Goal: Task Accomplishment & Management: Manage account settings

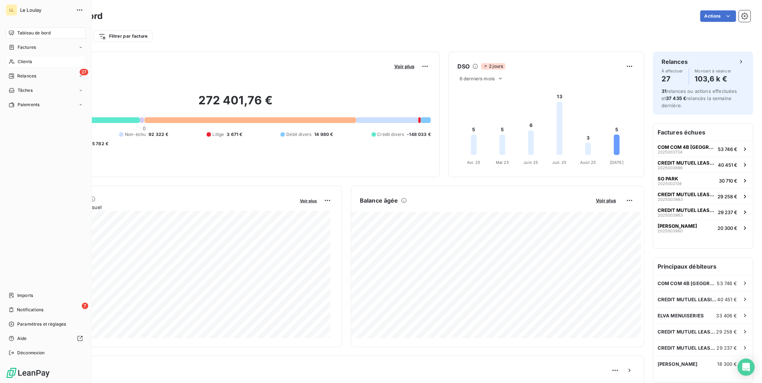
drag, startPoint x: 23, startPoint y: 62, endPoint x: 57, endPoint y: 66, distance: 34.0
click at [23, 61] on span "Clients" at bounding box center [25, 61] width 14 height 6
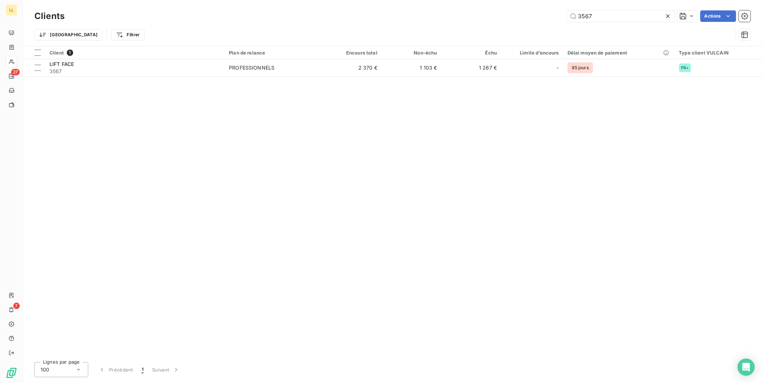
drag, startPoint x: 596, startPoint y: 16, endPoint x: 560, endPoint y: 27, distance: 37.1
click at [536, 20] on div "3567 Actions" at bounding box center [411, 15] width 677 height 11
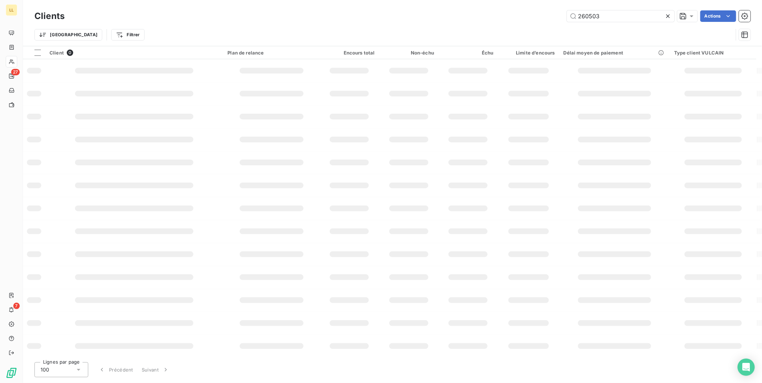
type input "260503"
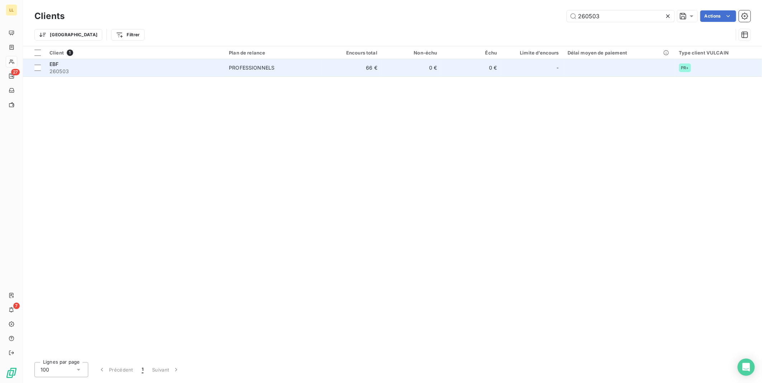
click at [56, 65] on span "EBF" at bounding box center [53, 64] width 9 height 6
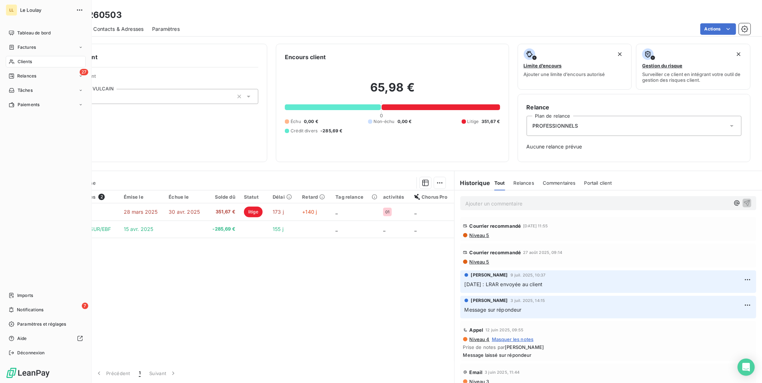
drag, startPoint x: 28, startPoint y: 63, endPoint x: 331, endPoint y: 58, distance: 302.7
click at [28, 63] on span "Clients" at bounding box center [25, 61] width 14 height 6
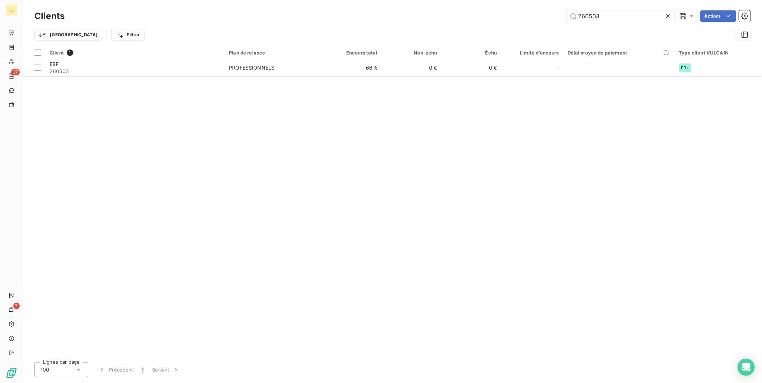
drag, startPoint x: 557, startPoint y: 23, endPoint x: 550, endPoint y: 25, distance: 6.5
click at [551, 24] on div "Clients 260503 Actions Trier Filtrer" at bounding box center [392, 27] width 716 height 37
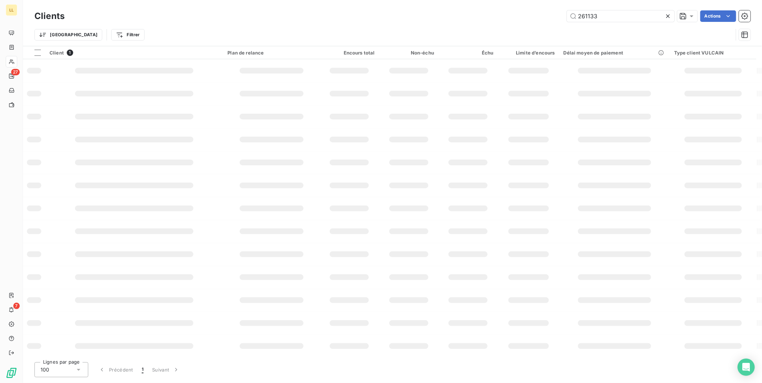
type input "261133"
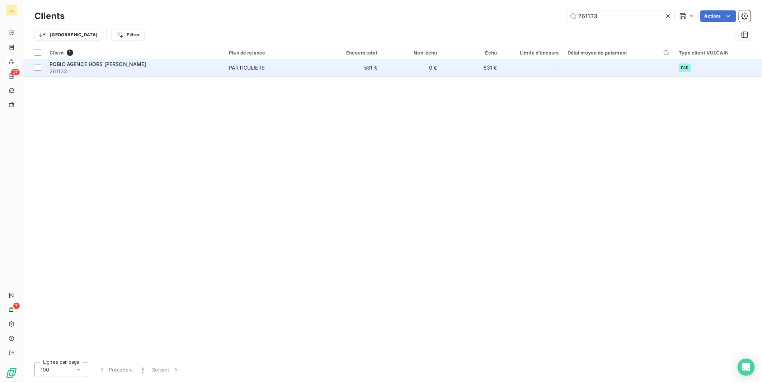
click at [73, 65] on span "ROBIC AGENCE HORS [PERSON_NAME]" at bounding box center [97, 64] width 97 height 6
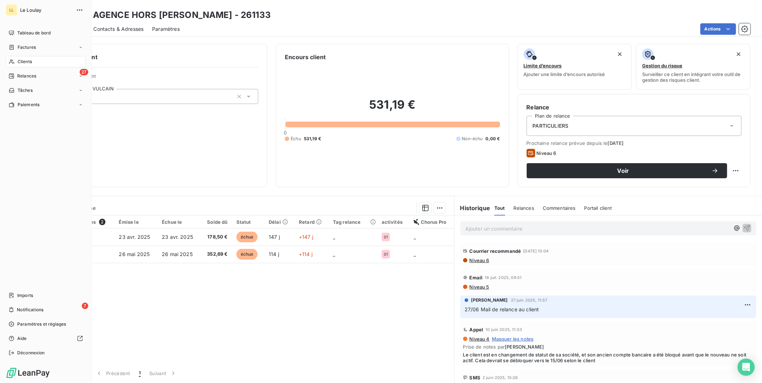
click at [27, 62] on span "Clients" at bounding box center [25, 61] width 14 height 6
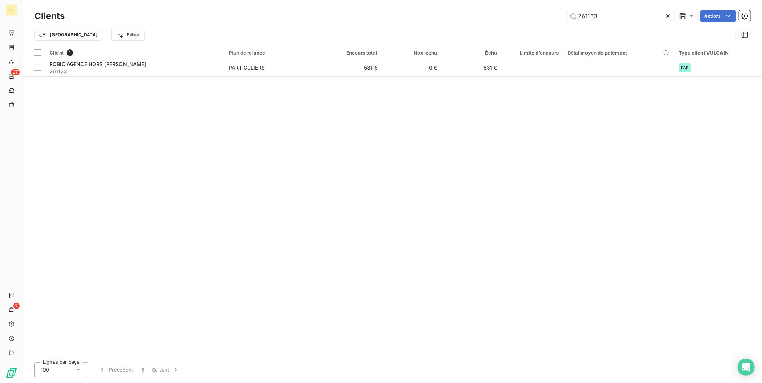
drag, startPoint x: 600, startPoint y: 18, endPoint x: 546, endPoint y: 22, distance: 53.2
click at [546, 22] on div "261133 Actions" at bounding box center [411, 15] width 677 height 11
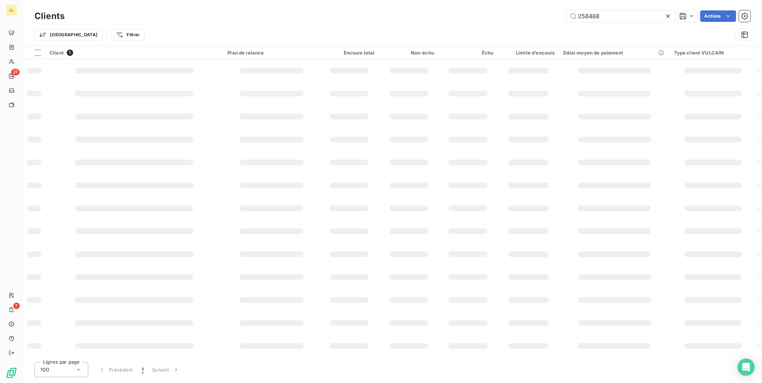
type input "258468"
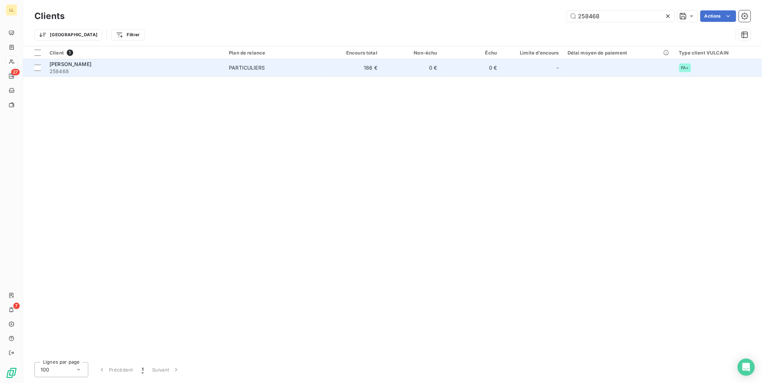
click at [74, 64] on span "[PERSON_NAME]" at bounding box center [70, 64] width 42 height 6
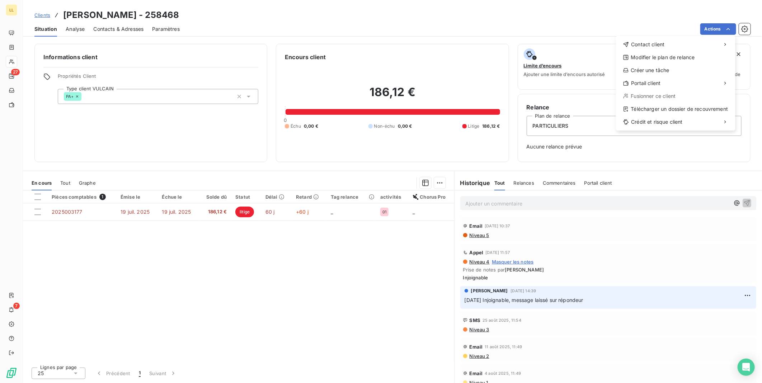
click at [479, 236] on html "LL 27 7 Clients [PERSON_NAME] - 258468 Situation Analyse Contacts & Adresses Pa…" at bounding box center [381, 191] width 762 height 383
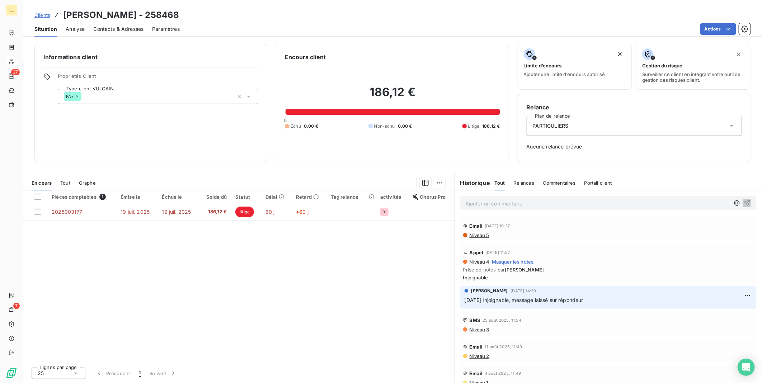
click at [479, 235] on span "Niveau 5" at bounding box center [479, 235] width 20 height 6
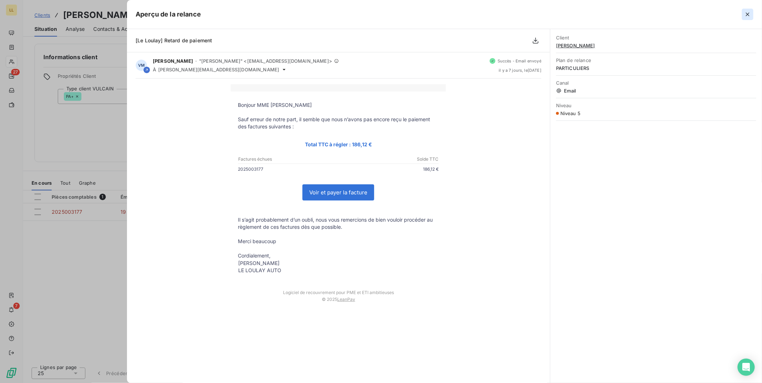
click at [745, 14] on icon "button" at bounding box center [747, 14] width 7 height 7
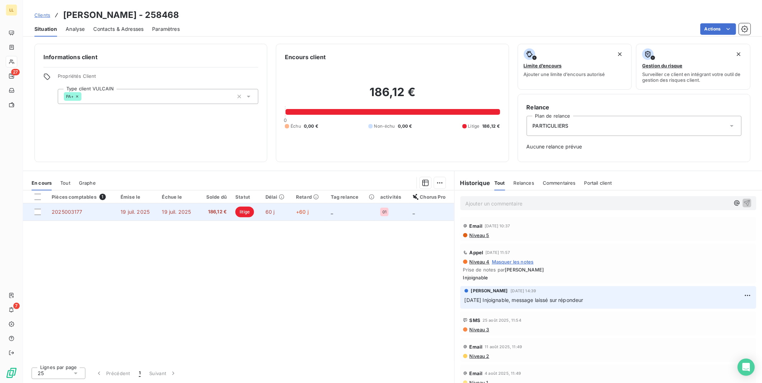
click at [246, 212] on span "litige" at bounding box center [244, 212] width 19 height 11
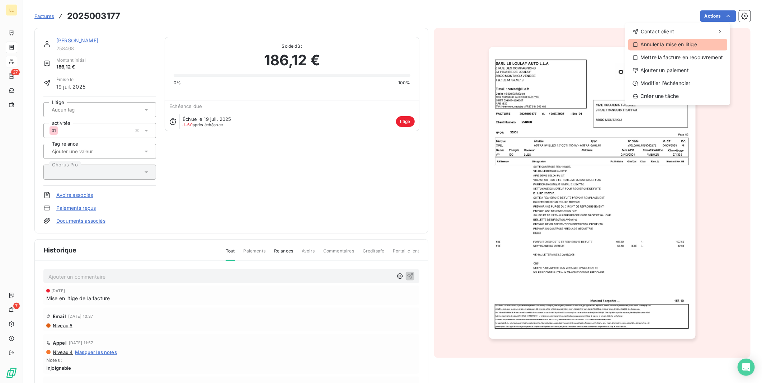
click at [678, 48] on div "Annuler la mise en litige" at bounding box center [677, 44] width 99 height 11
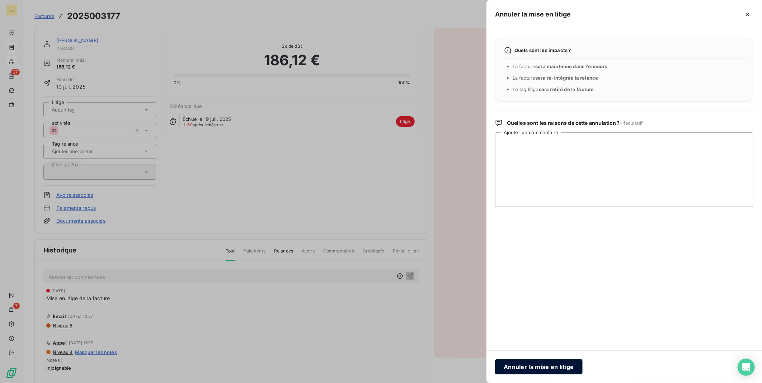
click at [523, 370] on button "Annuler la mise en litige" at bounding box center [538, 366] width 87 height 15
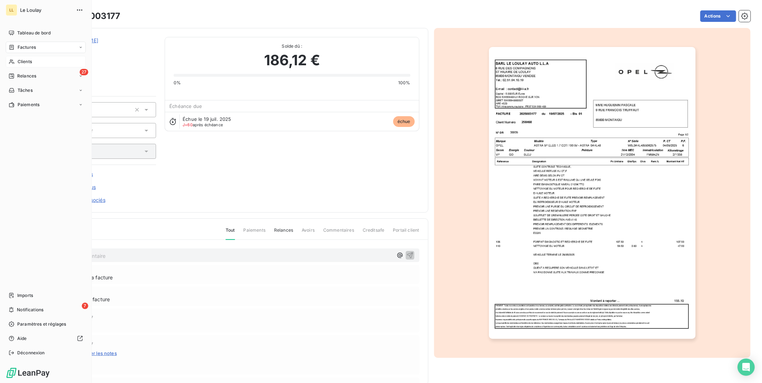
click at [25, 63] on span "Clients" at bounding box center [25, 61] width 14 height 6
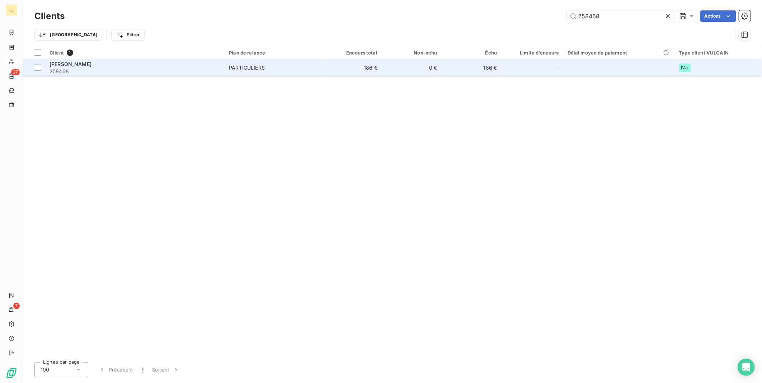
click at [83, 65] on span "[PERSON_NAME]" at bounding box center [70, 64] width 42 height 6
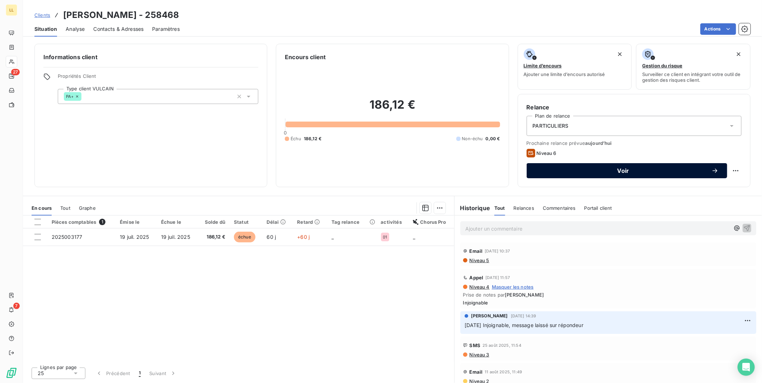
click at [598, 171] on span "Voir" at bounding box center [623, 171] width 176 height 6
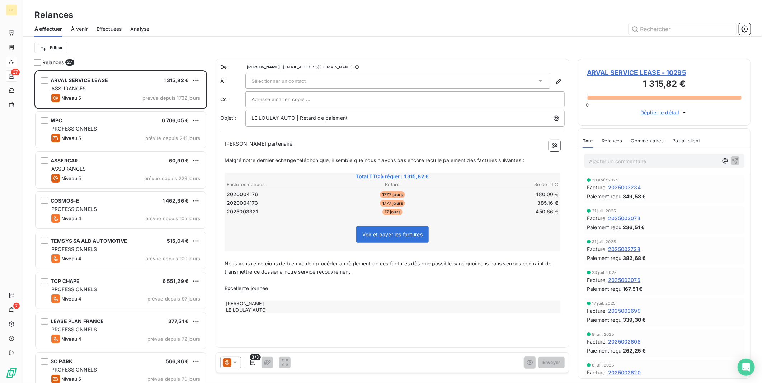
scroll to position [307, 166]
click at [649, 29] on input "text" at bounding box center [682, 28] width 108 height 11
type input "258468"
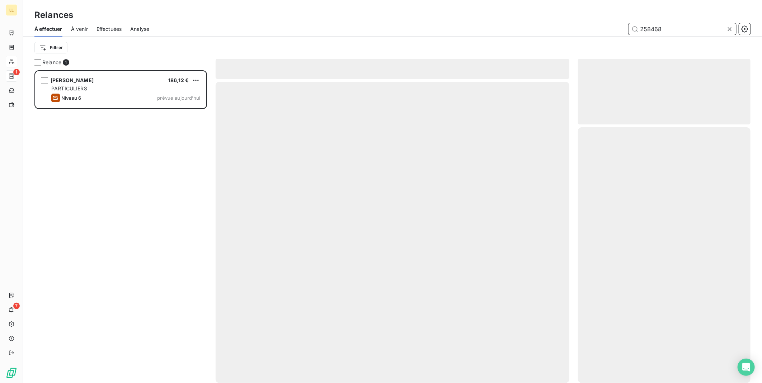
scroll to position [307, 166]
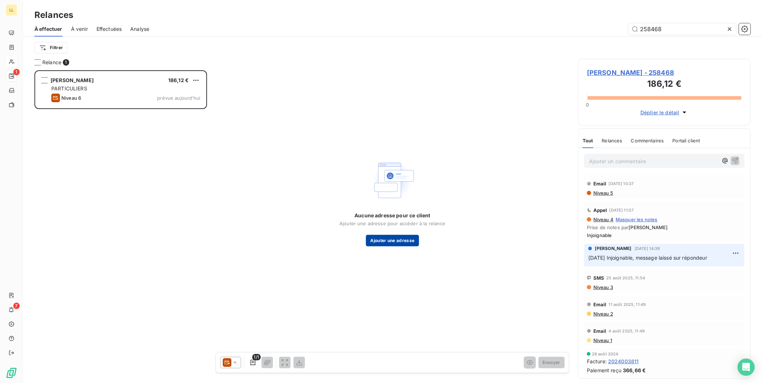
click at [379, 242] on button "Ajouter une adresse" at bounding box center [392, 240] width 53 height 11
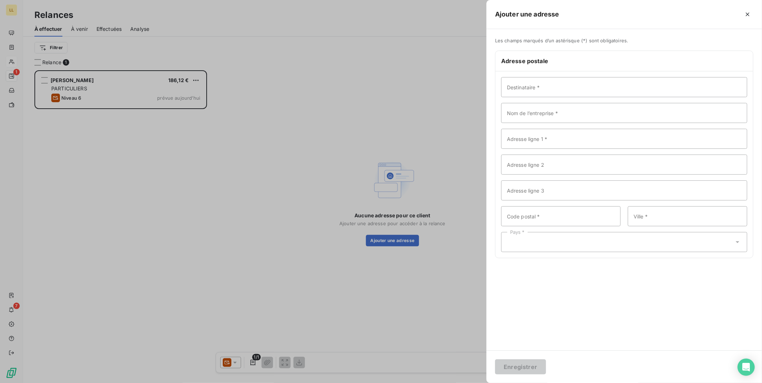
click at [69, 79] on div at bounding box center [381, 191] width 762 height 383
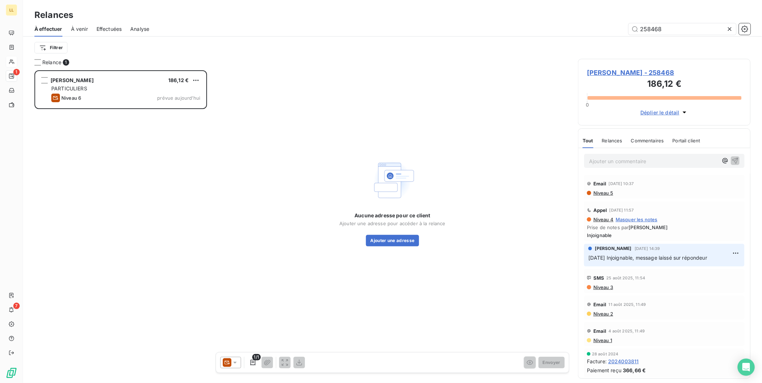
click at [615, 70] on span "[PERSON_NAME] - 258468" at bounding box center [664, 73] width 155 height 10
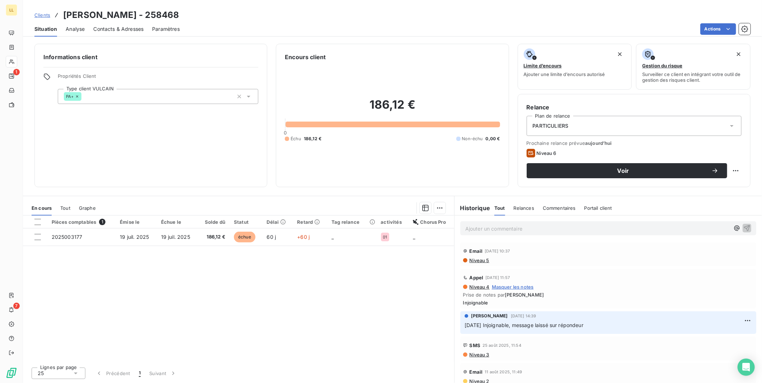
click at [73, 29] on span "Analyse" at bounding box center [75, 28] width 19 height 7
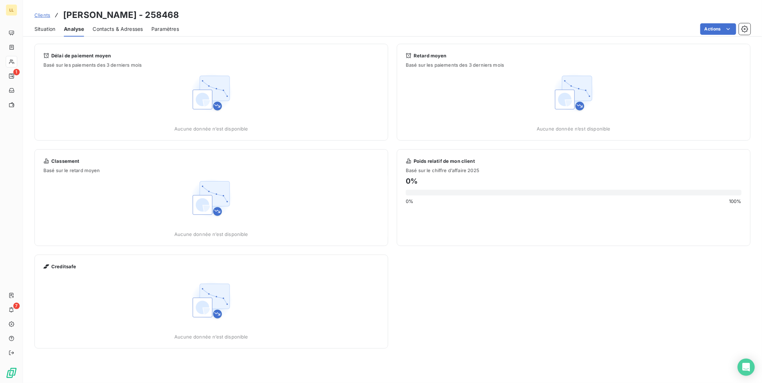
click at [113, 29] on span "Contacts & Adresses" at bounding box center [118, 28] width 50 height 7
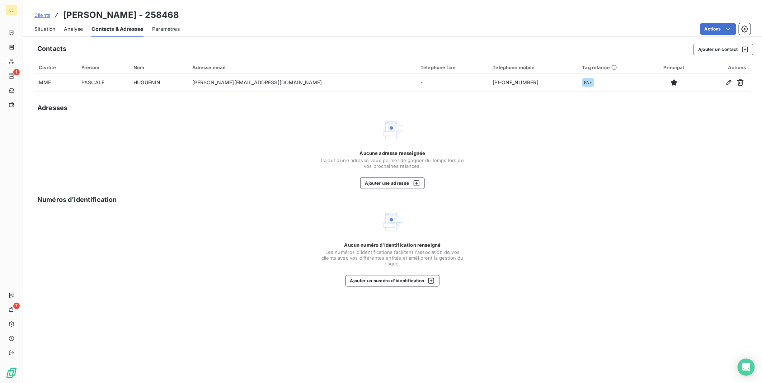
click at [43, 27] on span "Situation" at bounding box center [44, 28] width 21 height 7
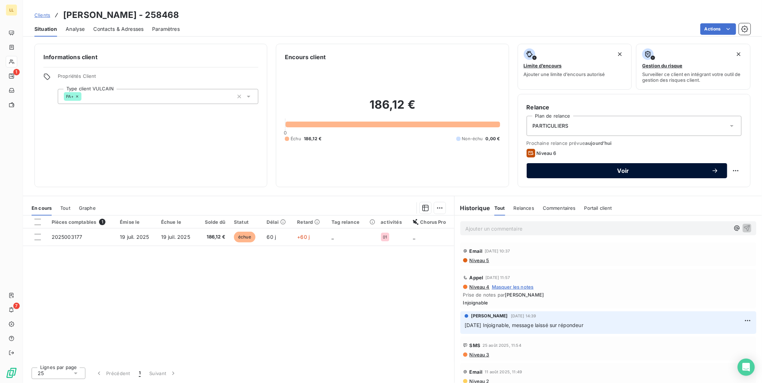
click at [635, 171] on span "Voir" at bounding box center [623, 171] width 176 height 6
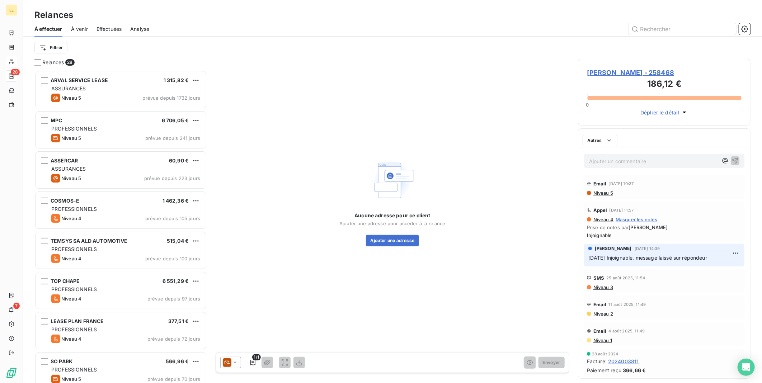
scroll to position [307, 166]
click at [401, 242] on button "Ajouter une adresse" at bounding box center [392, 240] width 53 height 11
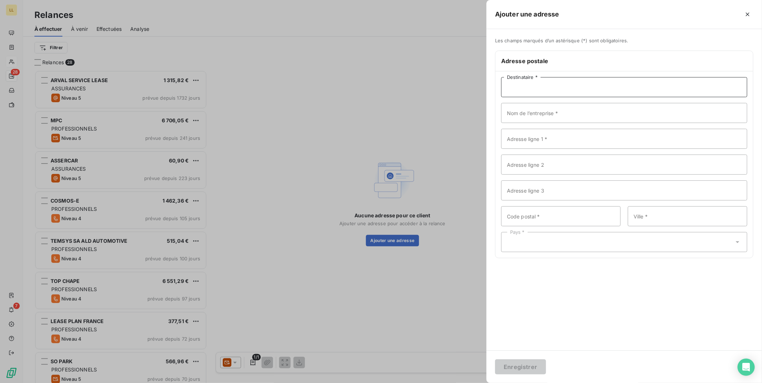
click at [553, 88] on input "Destinataire *" at bounding box center [624, 87] width 246 height 20
type input "[PERSON_NAME]"
click at [554, 140] on input "Adresse ligne 1 *" at bounding box center [624, 139] width 246 height 20
paste input "[STREET_ADDRESS][PERSON_NAME]"
type input "[STREET_ADDRESS][PERSON_NAME]"
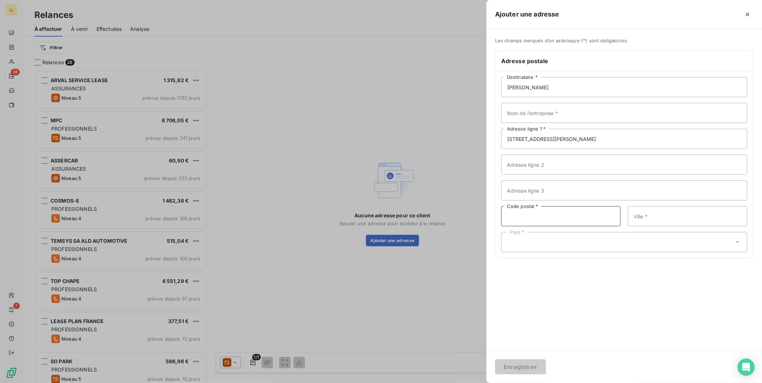
click at [535, 217] on input "Code postal *" at bounding box center [560, 216] width 119 height 20
type input "85600"
click at [654, 214] on input "Ville *" at bounding box center [687, 216] width 119 height 20
type input "MONTAIGU"
click at [557, 242] on div "Pays *" at bounding box center [624, 242] width 246 height 20
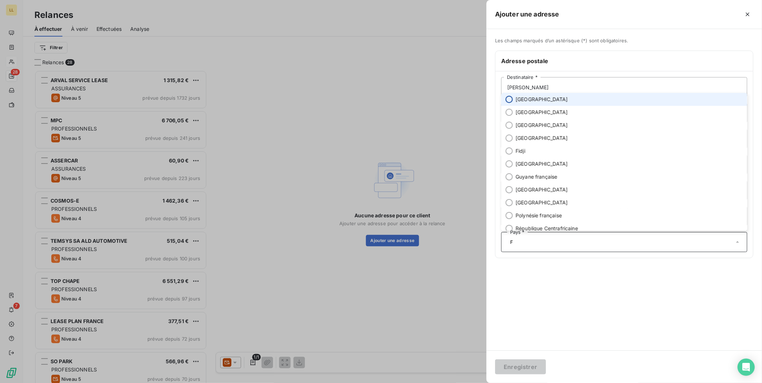
click at [510, 101] on input "radio" at bounding box center [508, 99] width 7 height 7
type input "F"
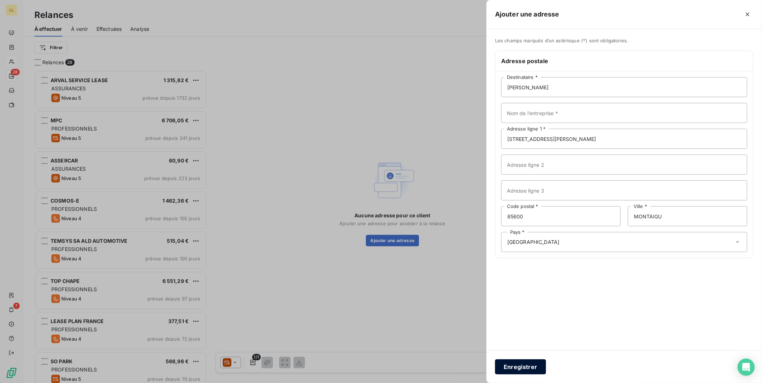
click at [530, 366] on button "Enregistrer" at bounding box center [520, 366] width 51 height 15
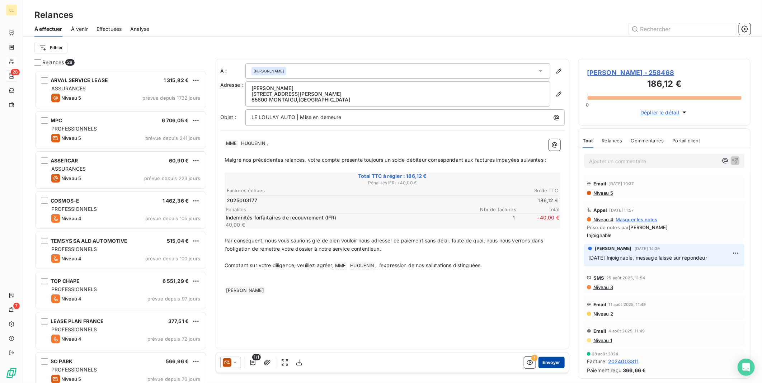
click at [555, 361] on button "Envoyer" at bounding box center [551, 362] width 26 height 11
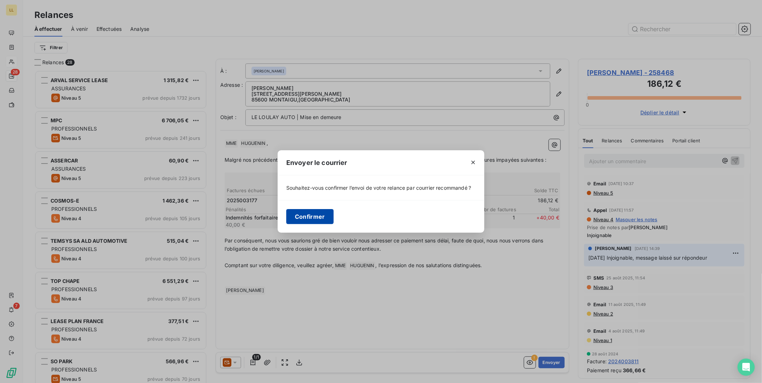
click at [322, 216] on button "Confirmer" at bounding box center [309, 216] width 47 height 15
